Goal: Task Accomplishment & Management: Manage account settings

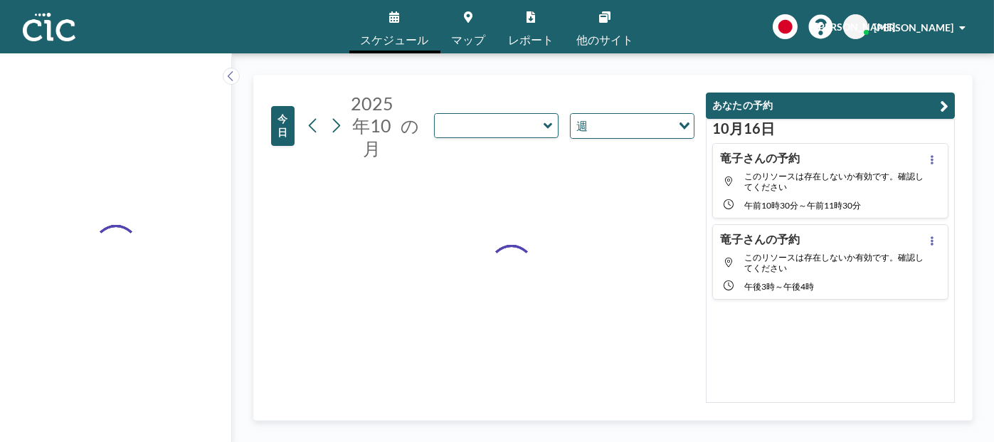
type input "Momo"
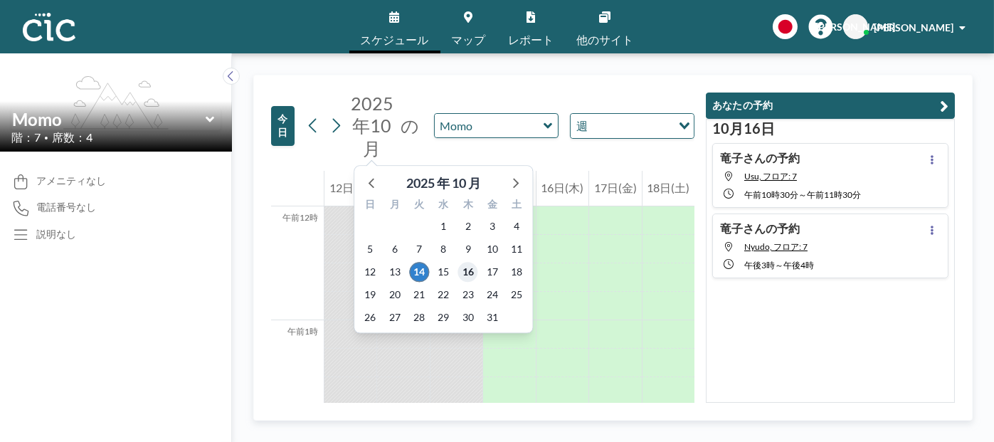
click at [467, 276] on font "16" at bounding box center [467, 271] width 11 height 12
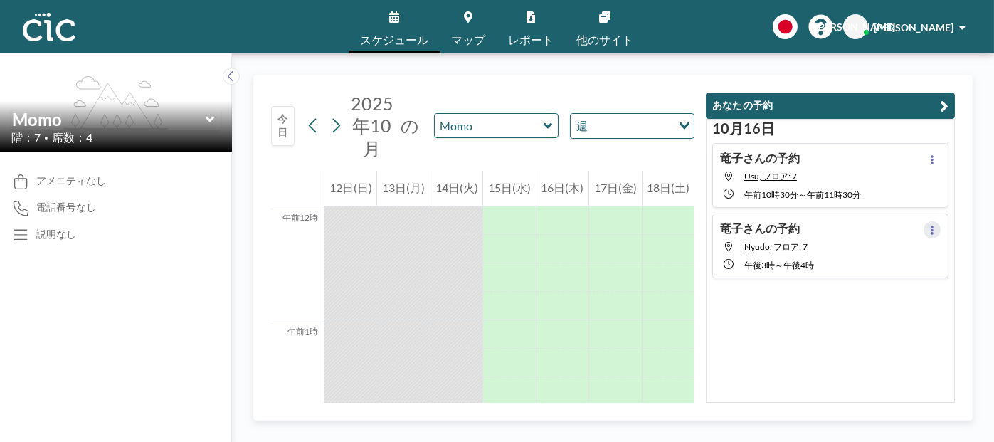
click at [930, 229] on icon at bounding box center [931, 229] width 3 height 9
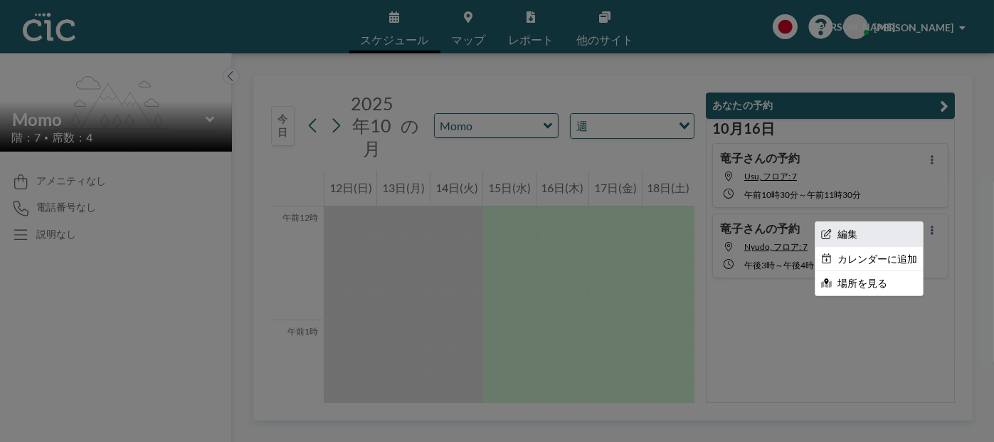
click at [841, 230] on font "編集" at bounding box center [847, 234] width 20 height 12
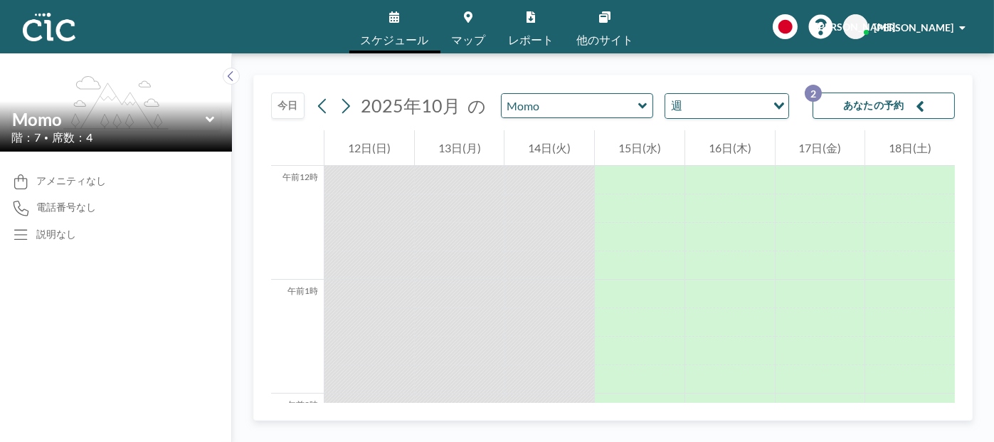
click at [875, 109] on font "あなたの予約" at bounding box center [873, 105] width 61 height 12
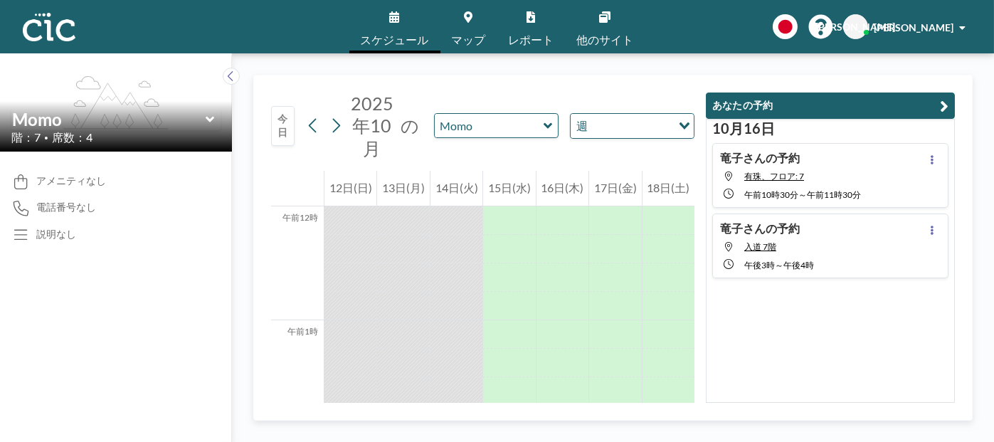
click at [768, 224] on font "竜子さんの予約" at bounding box center [760, 228] width 80 height 14
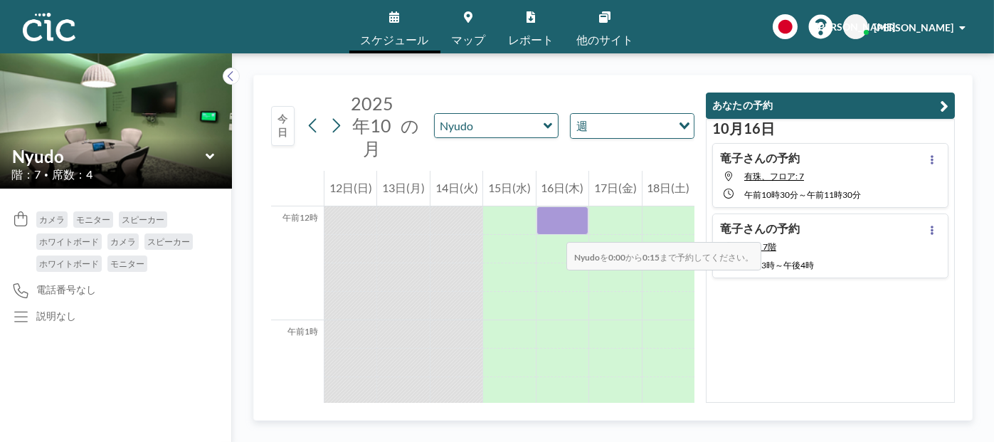
click at [552, 228] on div at bounding box center [562, 220] width 52 height 28
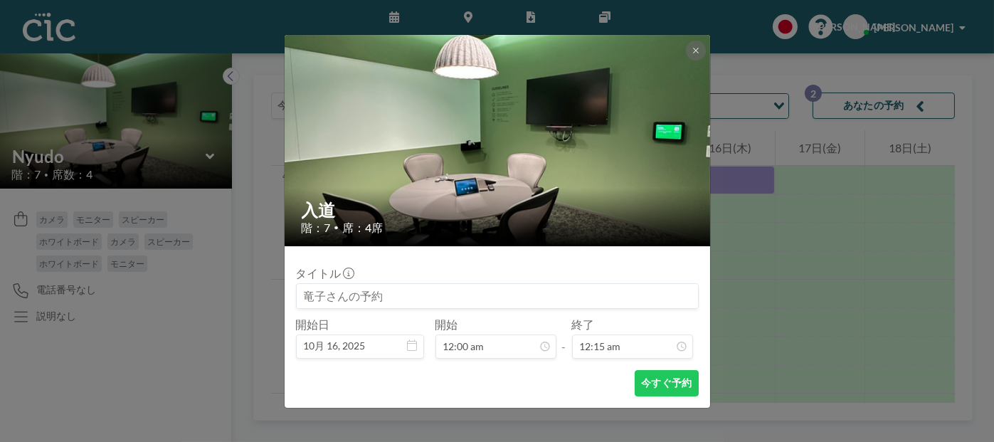
scroll to position [26, 0]
click at [691, 50] on icon at bounding box center [695, 50] width 9 height 9
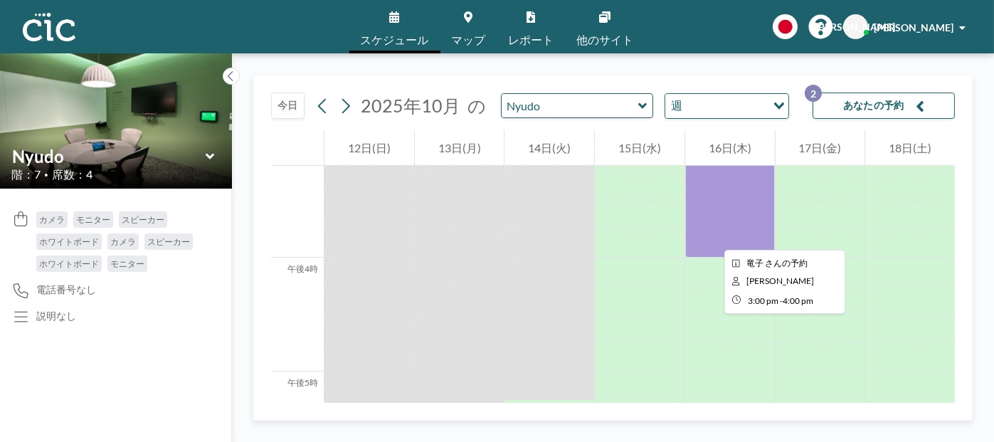
scroll to position [1707, 0]
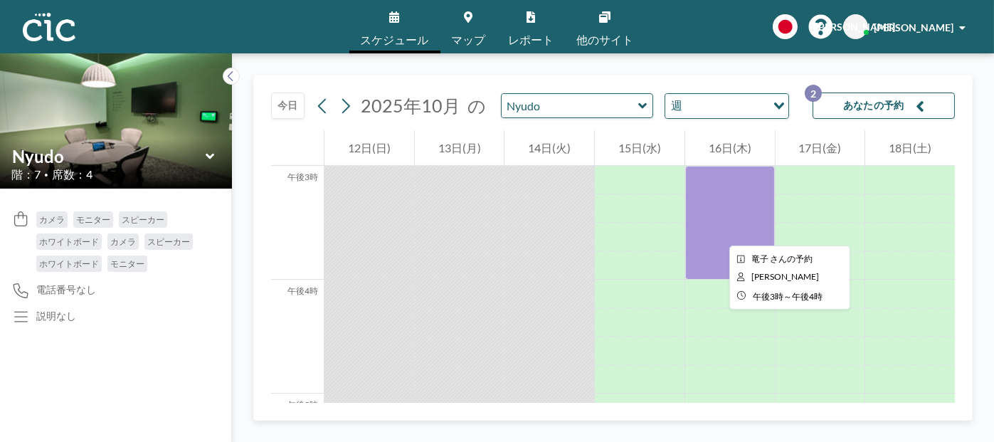
click at [718, 233] on div at bounding box center [730, 223] width 90 height 114
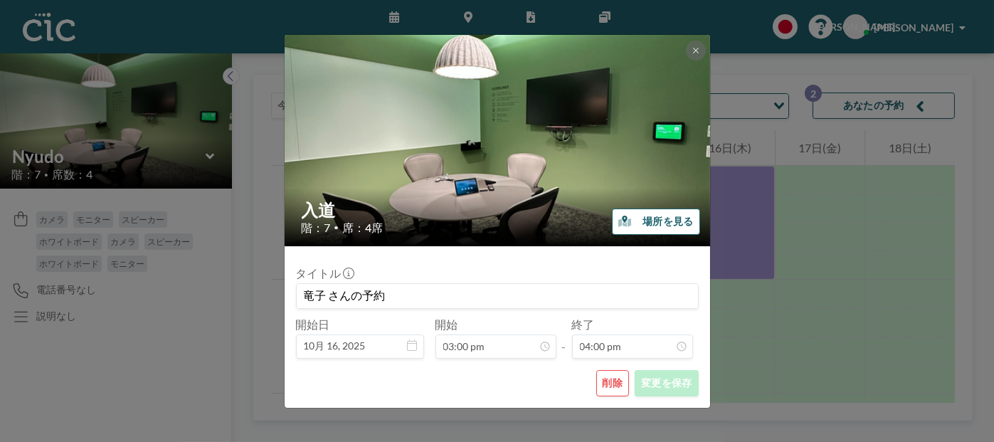
scroll to position [1619, 0]
click at [615, 384] on font "削除" at bounding box center [612, 382] width 21 height 12
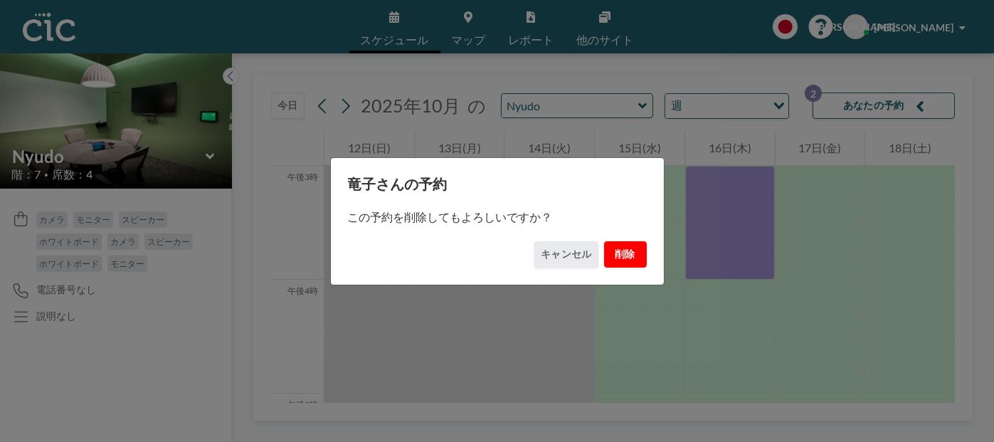
click at [624, 249] on font "削除" at bounding box center [625, 254] width 21 height 12
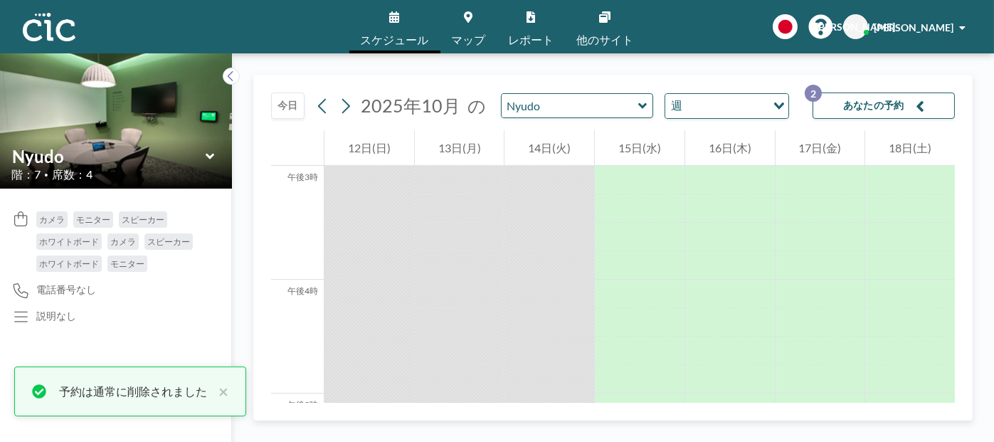
click at [851, 106] on font "あなたの予約" at bounding box center [873, 105] width 61 height 12
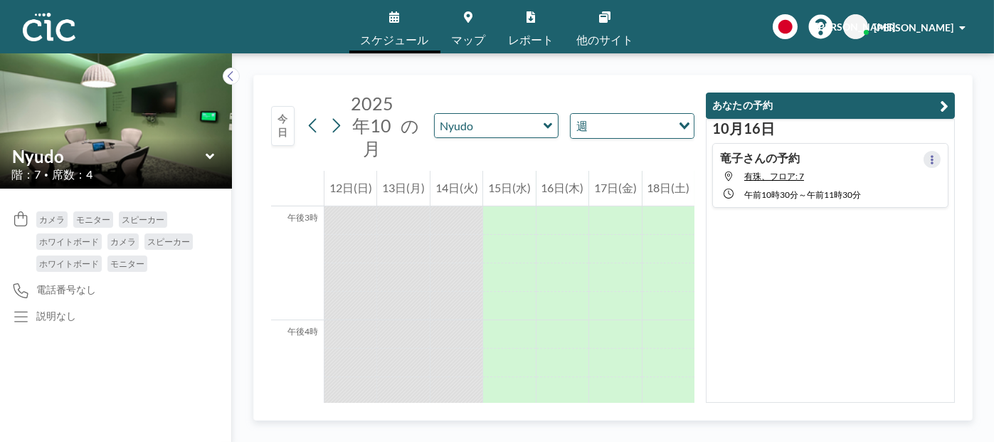
click at [929, 157] on icon at bounding box center [932, 159] width 6 height 9
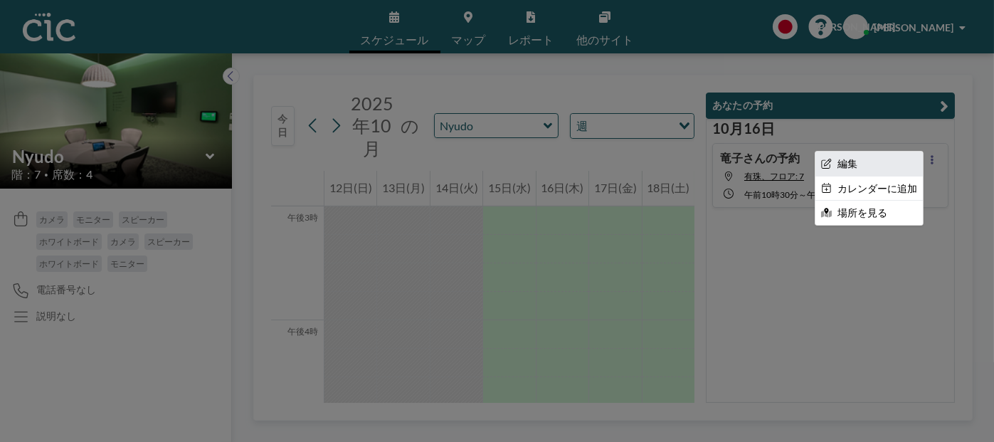
click at [853, 166] on li "編集" at bounding box center [868, 163] width 107 height 24
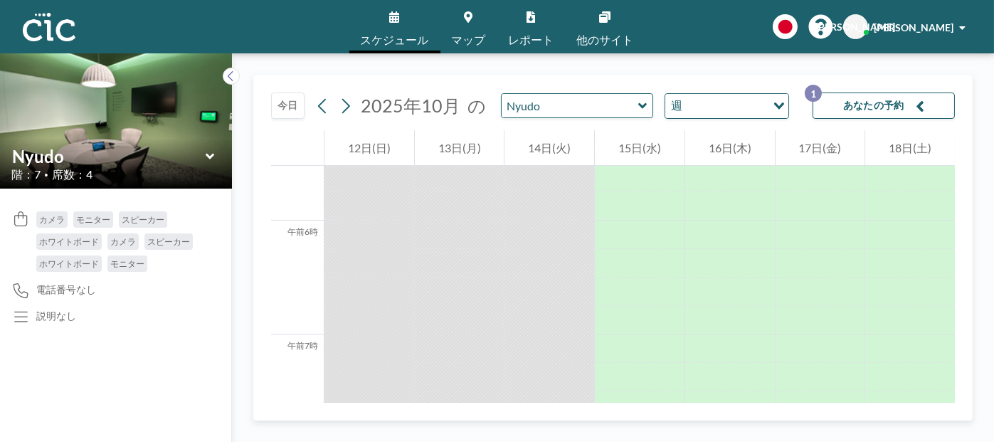
scroll to position [640, 0]
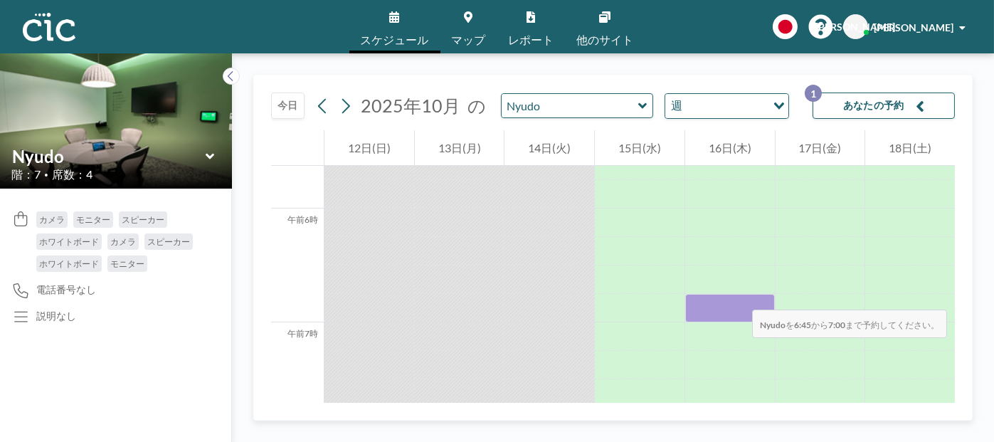
click at [738, 295] on div at bounding box center [730, 308] width 90 height 28
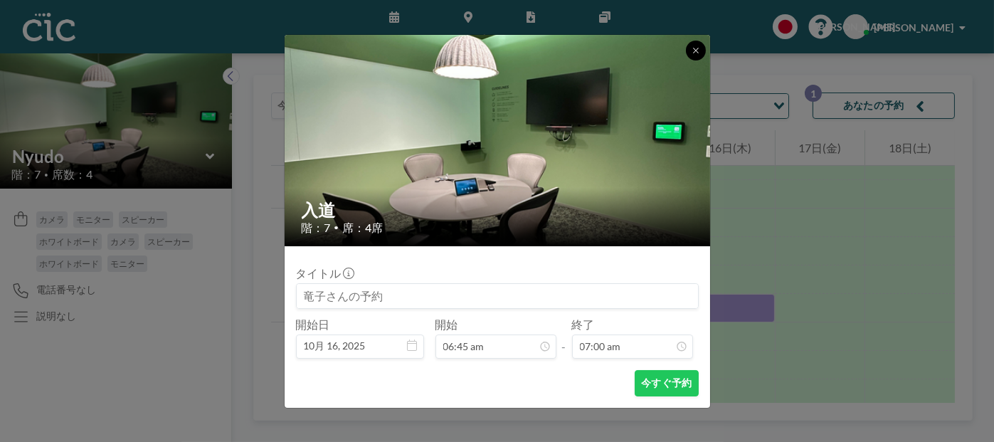
click at [696, 48] on icon at bounding box center [695, 50] width 9 height 9
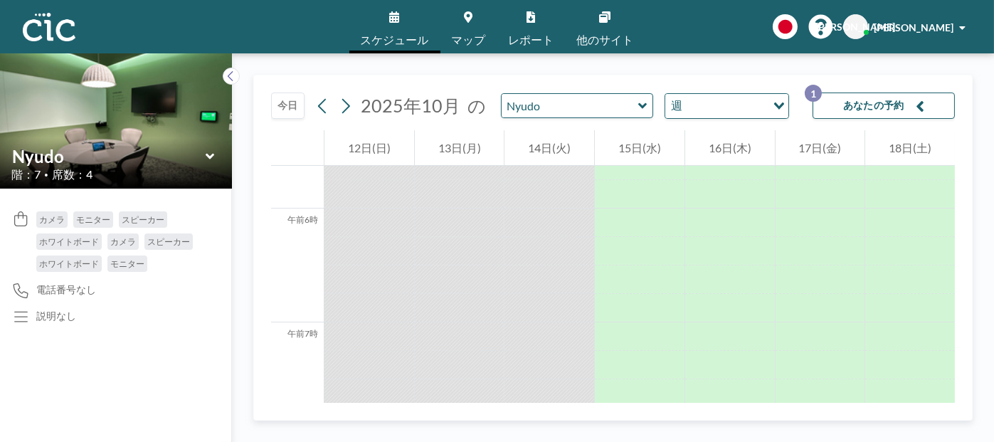
click at [873, 107] on font "あなたの予約" at bounding box center [873, 105] width 61 height 12
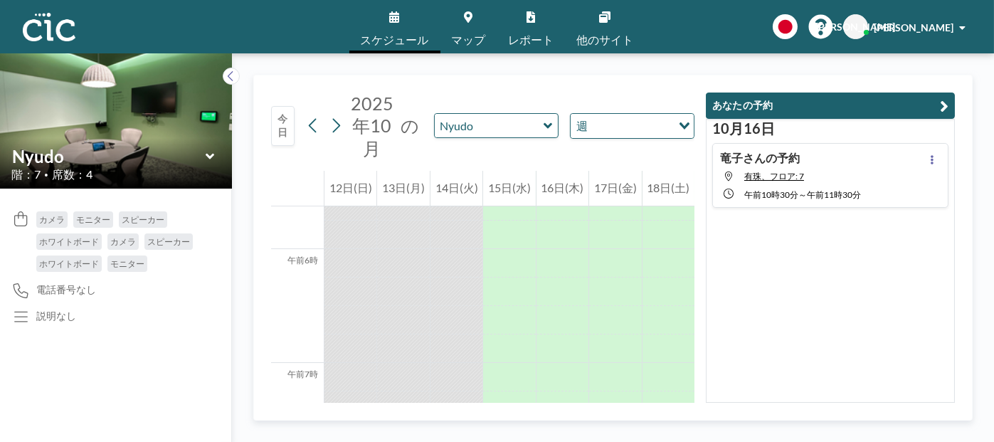
click at [775, 160] on font "竜子さんの予約" at bounding box center [760, 158] width 80 height 14
type input "Usu"
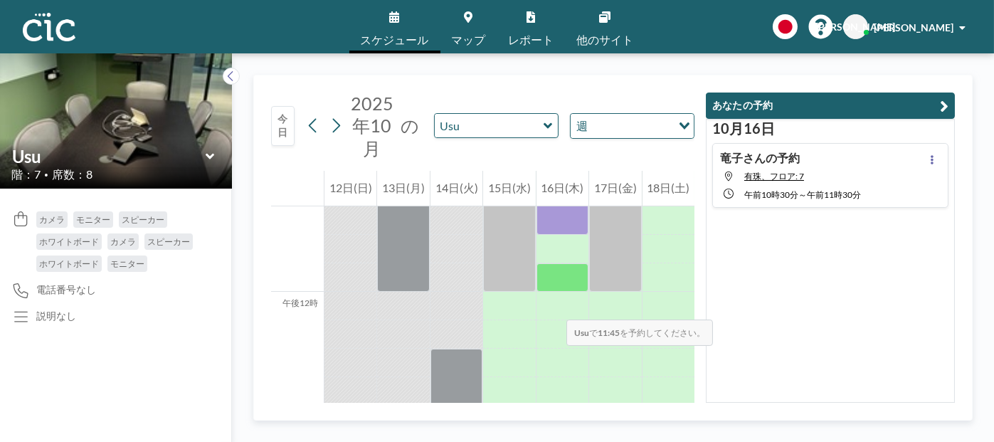
scroll to position [1209, 0]
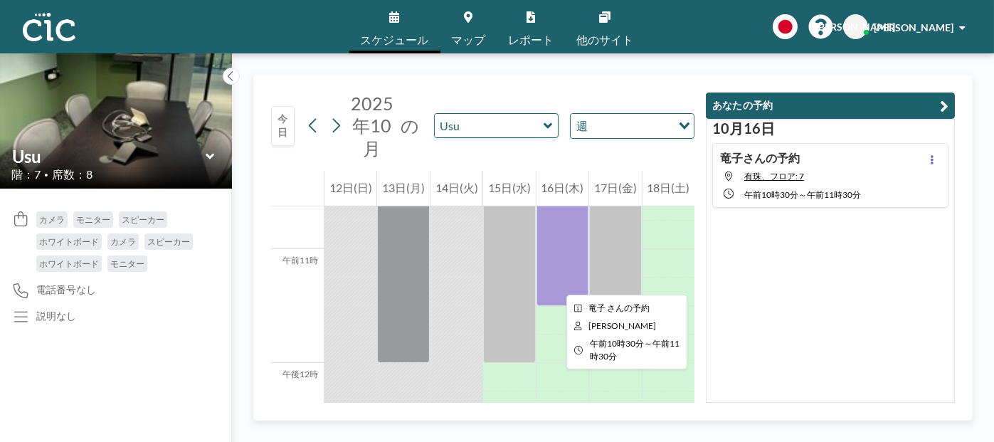
click at [555, 282] on div at bounding box center [562, 249] width 52 height 114
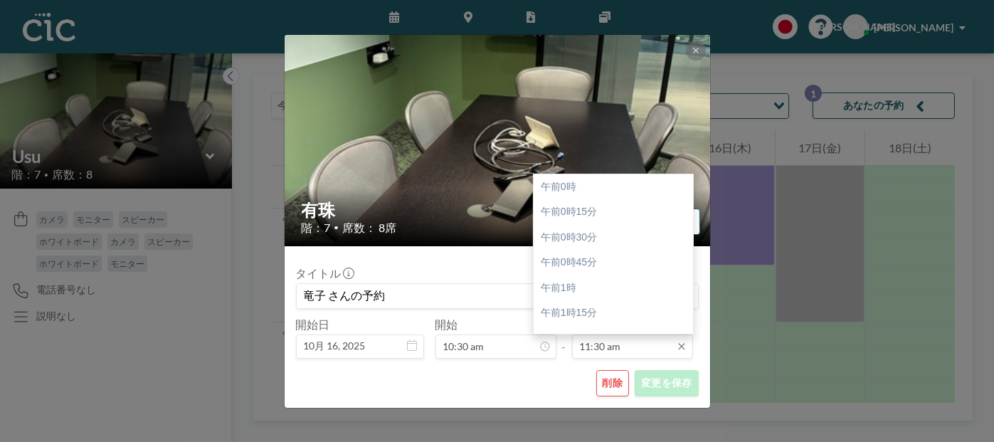
scroll to position [1164, 0]
click at [589, 289] on font "午後12時30分" at bounding box center [572, 287] width 62 height 11
type input "12:30 pm"
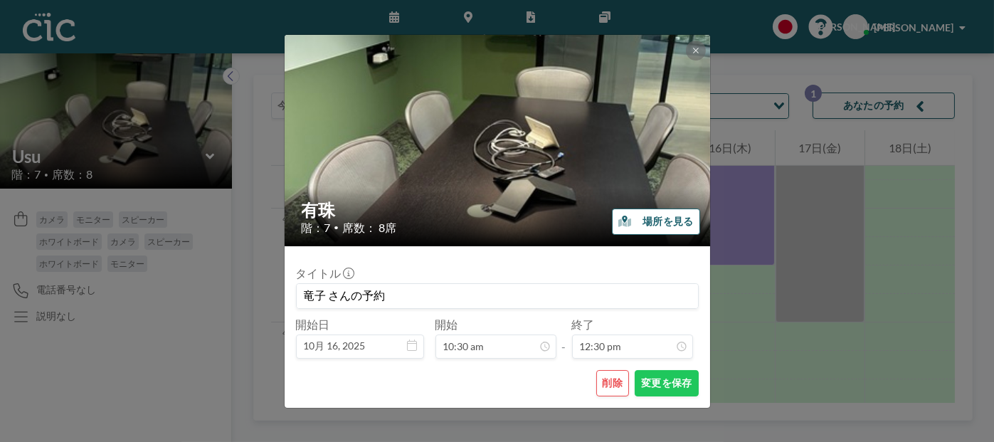
scroll to position [1063, 0]
click at [664, 387] on font "変更を保存" at bounding box center [666, 382] width 50 height 12
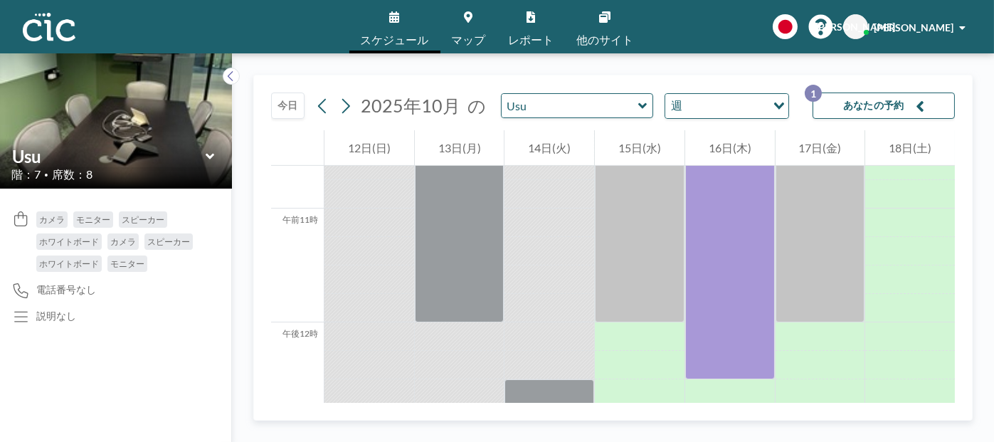
click at [465, 20] on icon at bounding box center [468, 16] width 9 height 11
